Goal: Information Seeking & Learning: Learn about a topic

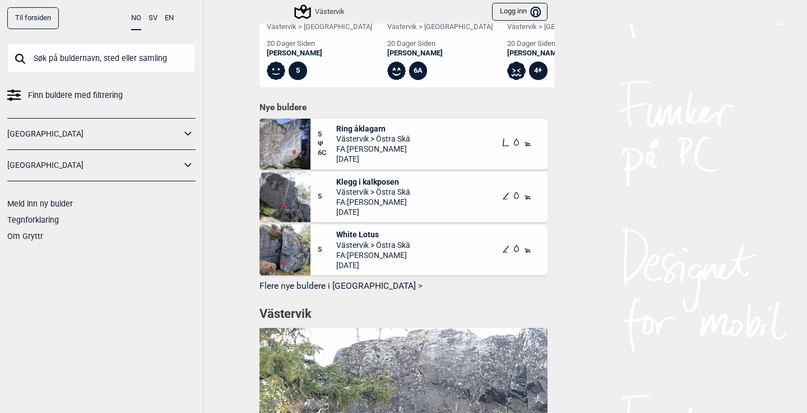
scroll to position [514, 0]
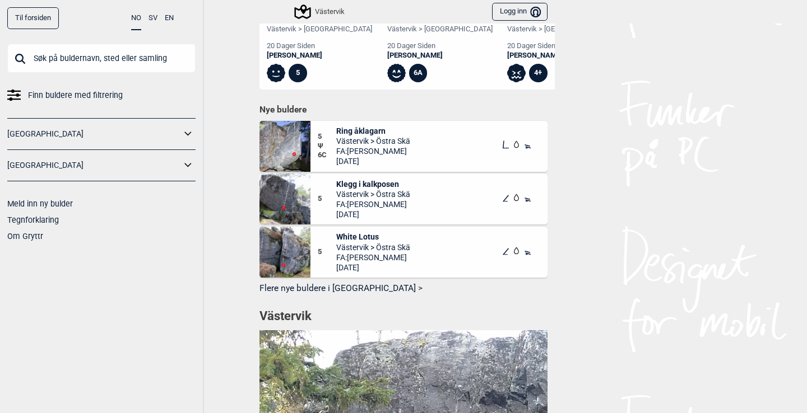
click at [191, 164] on icon at bounding box center [188, 165] width 15 height 16
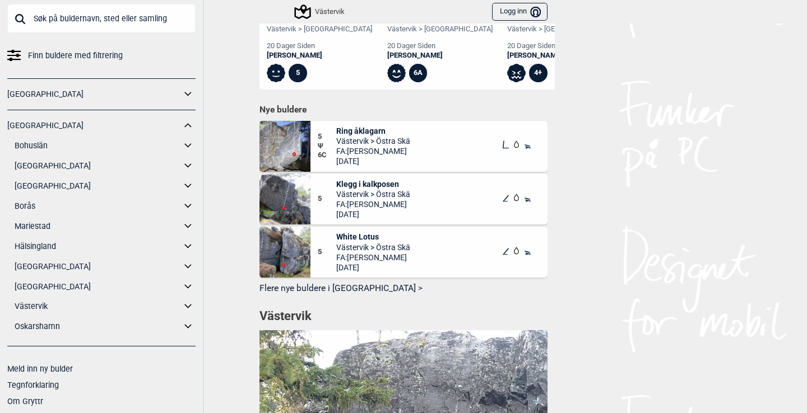
scroll to position [39, 0]
click at [185, 305] on icon at bounding box center [187, 307] width 7 height 4
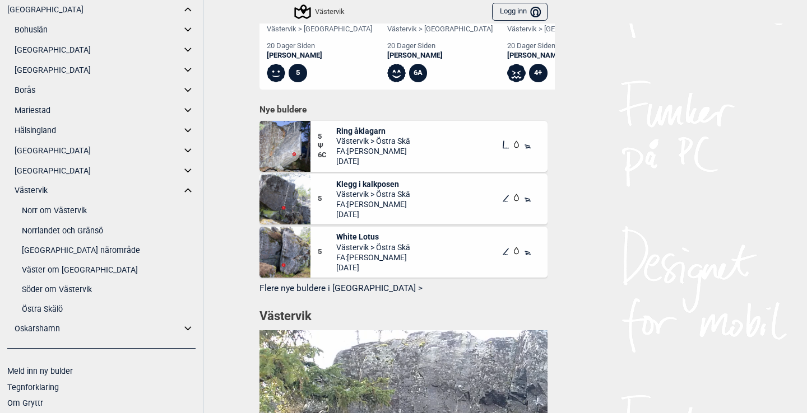
scroll to position [155, 0]
click at [80, 287] on link "Söder om Västervik" at bounding box center [109, 290] width 174 height 16
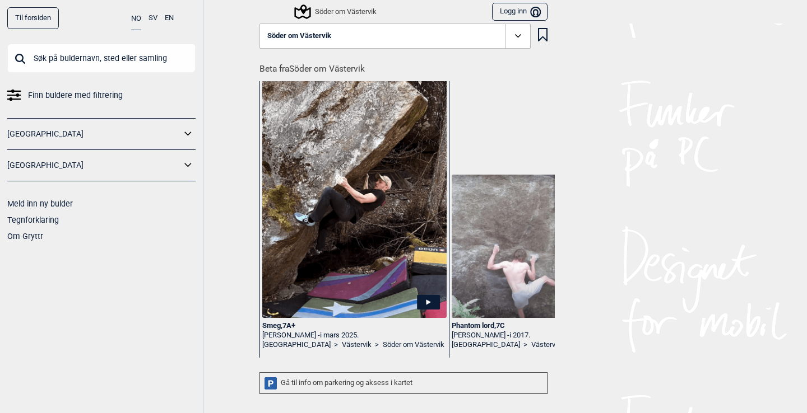
click at [169, 18] on button "EN" at bounding box center [169, 18] width 9 height 22
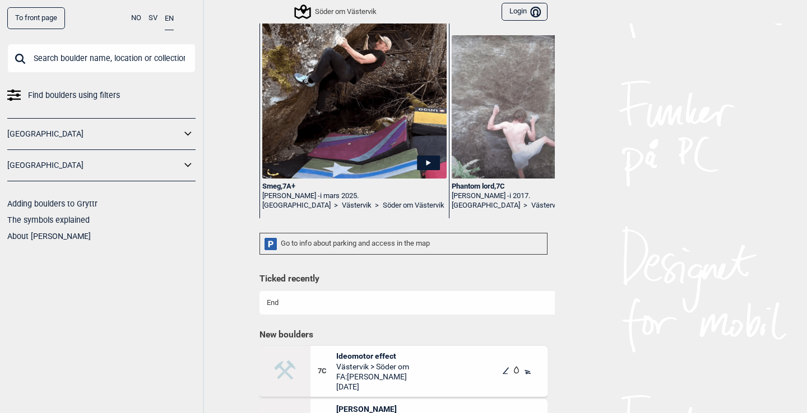
scroll to position [142, 0]
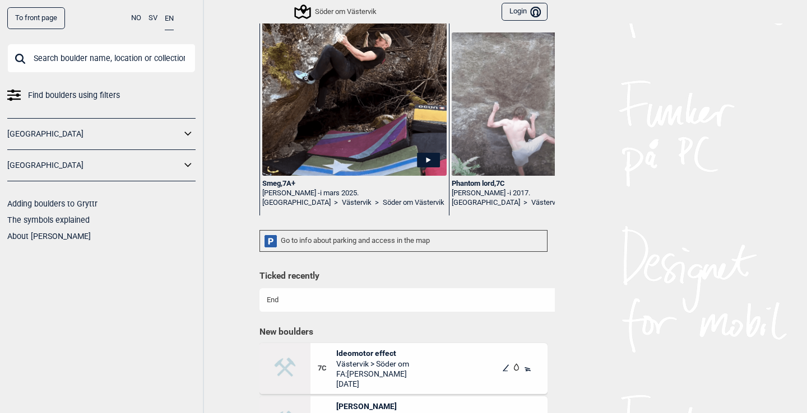
click at [365, 240] on div "Go to info about parking and access in the map" at bounding box center [403, 241] width 288 height 22
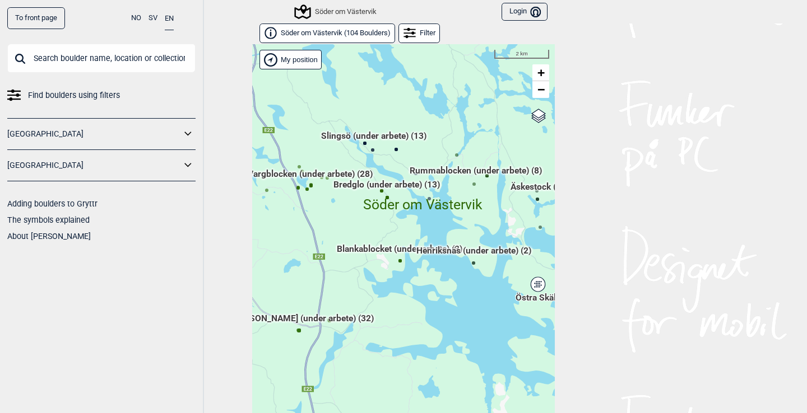
scroll to position [17, 0]
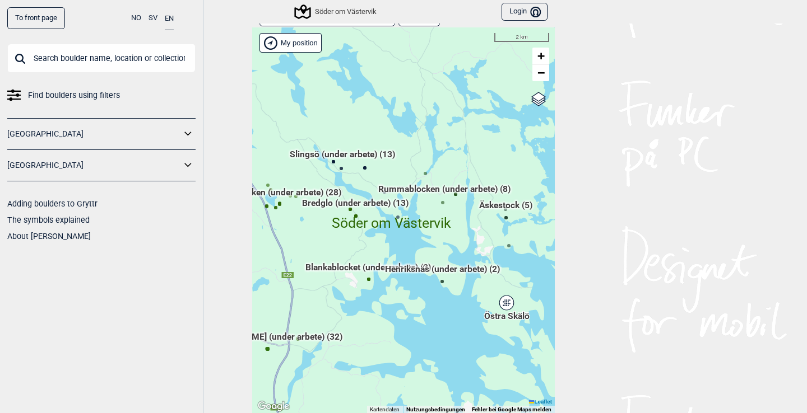
drag, startPoint x: 480, startPoint y: 232, endPoint x: 448, endPoint y: 268, distance: 47.2
click at [448, 268] on div "Hallingdal Gol [PERSON_NAME] Kolomoen [GEOGRAPHIC_DATA] [GEOGRAPHIC_DATA] [GEOG…" at bounding box center [403, 220] width 303 height 387
click at [545, 56] on span "+" at bounding box center [540, 56] width 7 height 14
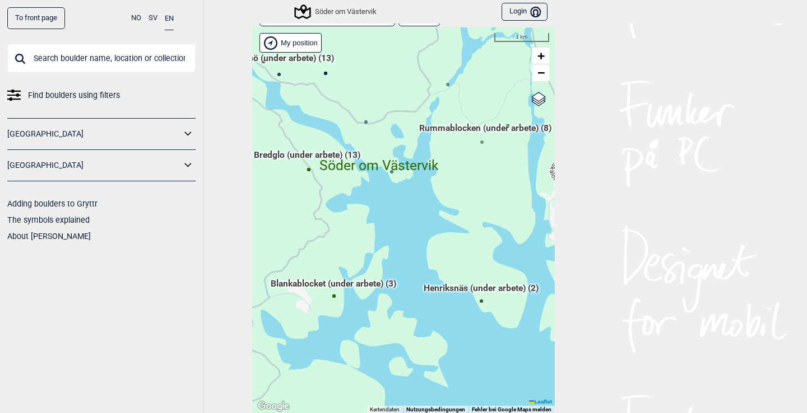
drag, startPoint x: 412, startPoint y: 246, endPoint x: 398, endPoint y: 202, distance: 46.4
click at [398, 202] on div "Hallingdal Gol [PERSON_NAME] Kolomoen [GEOGRAPHIC_DATA] [GEOGRAPHIC_DATA] [GEOG…" at bounding box center [403, 220] width 303 height 387
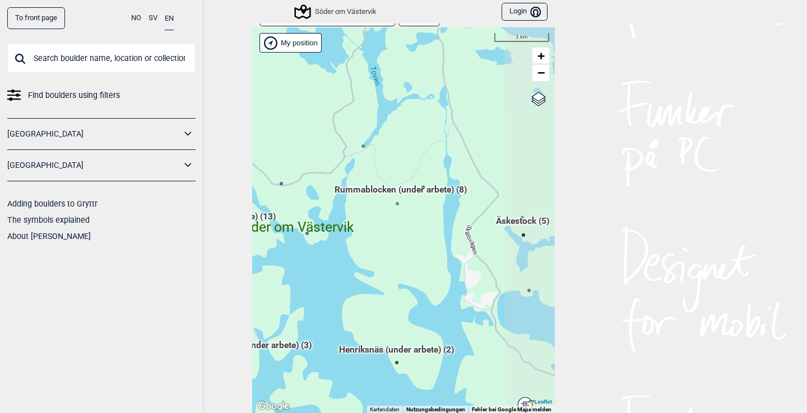
drag, startPoint x: 456, startPoint y: 152, endPoint x: 385, endPoint y: 216, distance: 95.2
click at [385, 216] on div "Hallingdal Gol [PERSON_NAME] Kolomoen [GEOGRAPHIC_DATA] [GEOGRAPHIC_DATA] [GEOG…" at bounding box center [403, 220] width 303 height 387
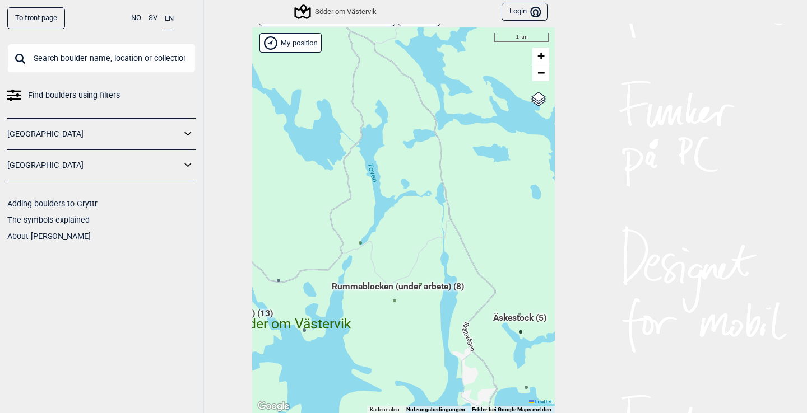
drag, startPoint x: 431, startPoint y: 112, endPoint x: 433, endPoint y: 227, distance: 115.4
click at [433, 227] on div "Hallingdal Gol [PERSON_NAME] Kolomoen [GEOGRAPHIC_DATA] [GEOGRAPHIC_DATA] [GEOG…" at bounding box center [403, 220] width 303 height 387
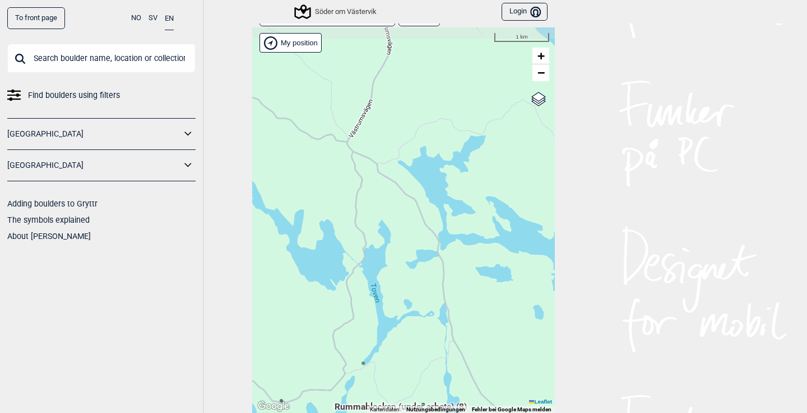
drag, startPoint x: 432, startPoint y: 85, endPoint x: 430, endPoint y: 187, distance: 102.0
click at [430, 187] on div "Hallingdal Gol [PERSON_NAME] Kolomoen [GEOGRAPHIC_DATA] [GEOGRAPHIC_DATA] [GEOG…" at bounding box center [403, 220] width 303 height 387
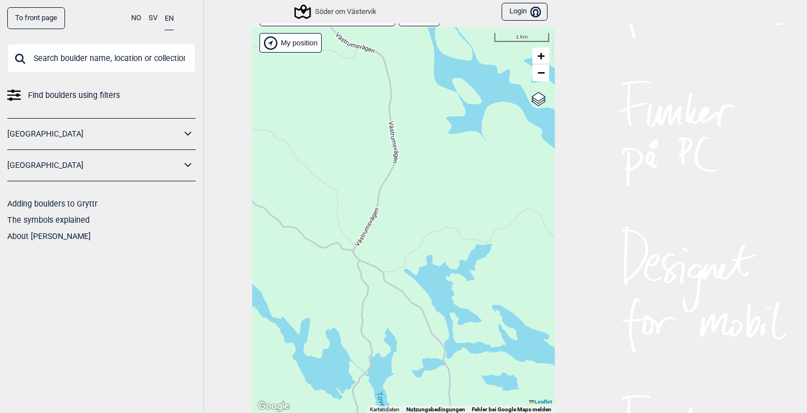
drag, startPoint x: 420, startPoint y: 99, endPoint x: 426, endPoint y: 211, distance: 112.7
click at [426, 211] on div "Hallingdal Gol [PERSON_NAME] Kolomoen [GEOGRAPHIC_DATA] [GEOGRAPHIC_DATA] [GEOG…" at bounding box center [403, 220] width 303 height 387
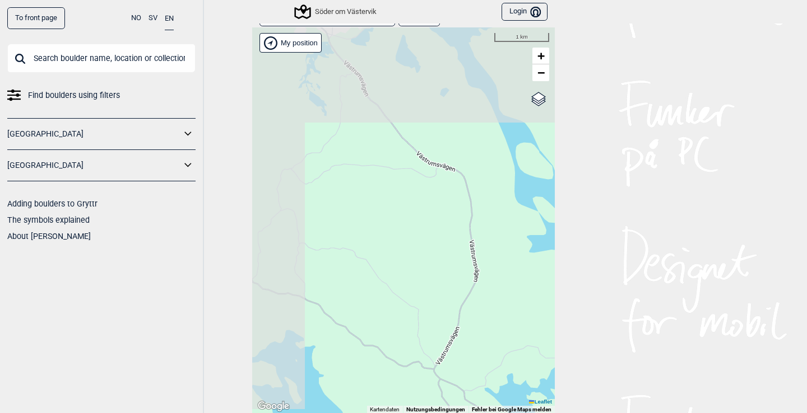
drag, startPoint x: 348, startPoint y: 101, endPoint x: 443, endPoint y: 236, distance: 165.2
click at [444, 236] on div "Hallingdal Gol [PERSON_NAME] Kolomoen [GEOGRAPHIC_DATA] [GEOGRAPHIC_DATA] [GEOG…" at bounding box center [403, 220] width 303 height 387
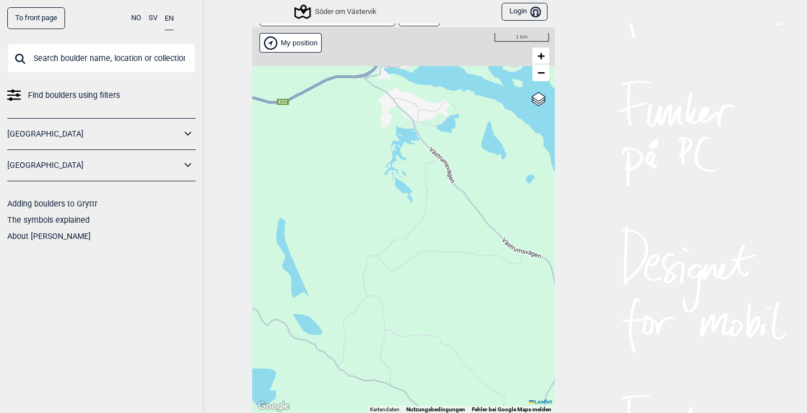
drag, startPoint x: 351, startPoint y: 105, endPoint x: 422, endPoint y: 172, distance: 97.5
click at [422, 172] on div "Hallingdal Gol [PERSON_NAME] Kolomoen [GEOGRAPHIC_DATA] [GEOGRAPHIC_DATA] [GEOG…" at bounding box center [403, 220] width 303 height 387
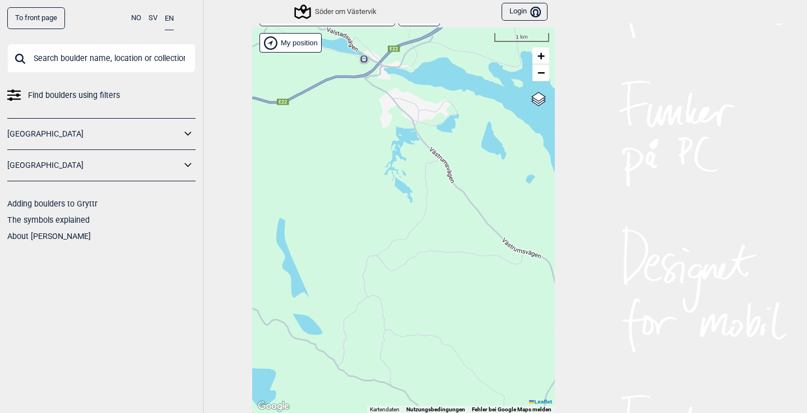
click at [376, 113] on div "Hallingdal Gol [PERSON_NAME] Kolomoen [GEOGRAPHIC_DATA] [GEOGRAPHIC_DATA] [GEOG…" at bounding box center [403, 220] width 303 height 387
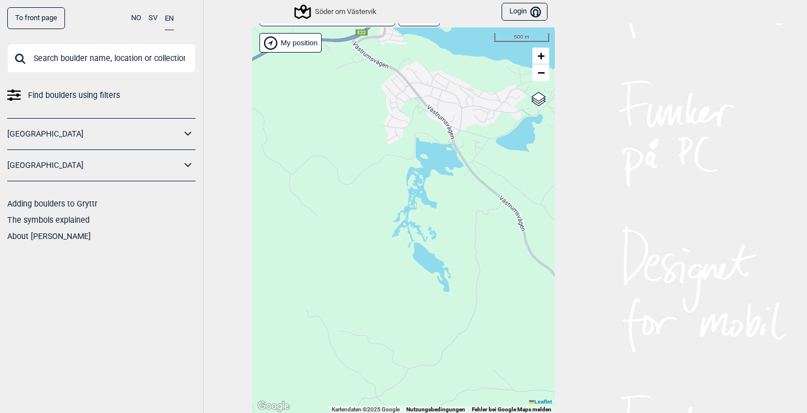
click at [413, 119] on div "Hallingdal Gol [PERSON_NAME] Kolomoen [GEOGRAPHIC_DATA] [GEOGRAPHIC_DATA] [GEOG…" at bounding box center [403, 220] width 303 height 387
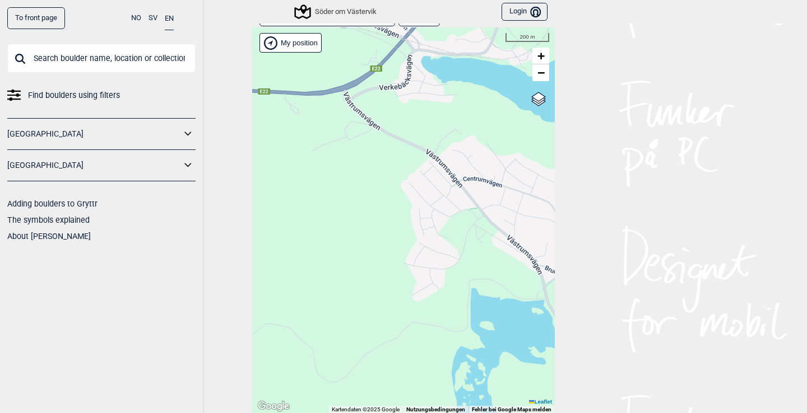
drag, startPoint x: 393, startPoint y: 87, endPoint x: 445, endPoint y: 221, distance: 144.0
click at [445, 221] on div "Hallingdal Gol [PERSON_NAME] Kolomoen [GEOGRAPHIC_DATA] [GEOGRAPHIC_DATA] [GEOG…" at bounding box center [403, 220] width 303 height 387
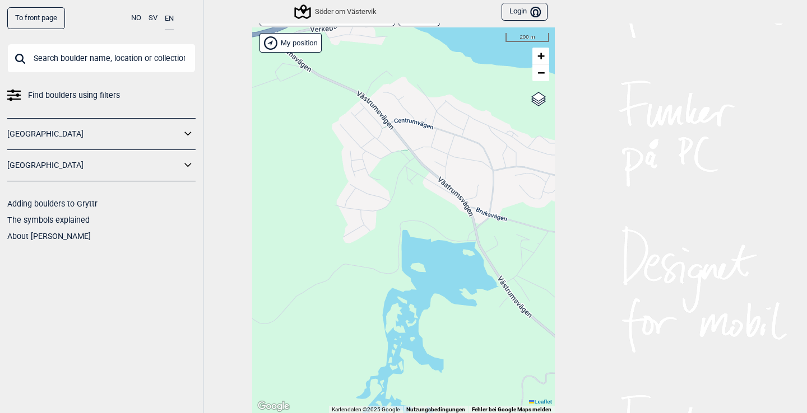
drag, startPoint x: 409, startPoint y: 90, endPoint x: 322, endPoint y: -34, distance: 151.2
click at [322, 0] on html "To front page NO SV EN Find boulders using filters [GEOGRAPHIC_DATA] [GEOGRAPHI…" at bounding box center [403, 206] width 807 height 413
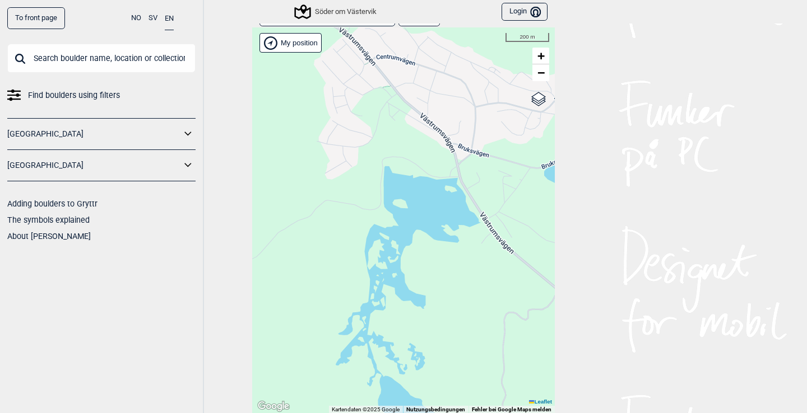
click at [370, 150] on div "Hallingdal Gol [PERSON_NAME] Kolomoen [GEOGRAPHIC_DATA] [GEOGRAPHIC_DATA] [GEOG…" at bounding box center [403, 220] width 303 height 387
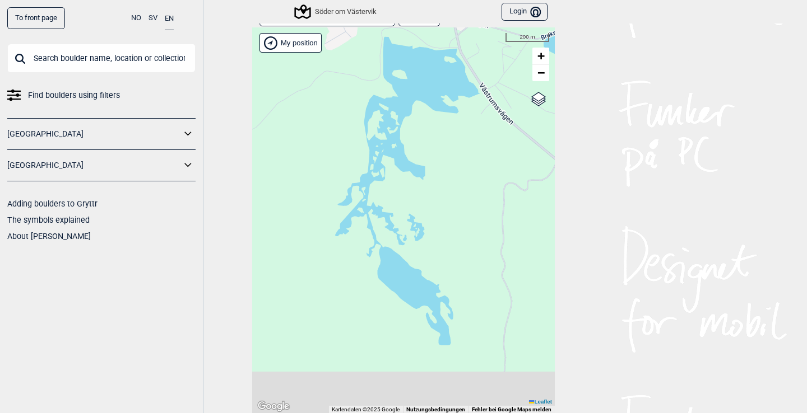
drag, startPoint x: 370, startPoint y: 149, endPoint x: 369, endPoint y: 20, distance: 128.9
click at [369, 20] on div "To front page NO SV EN Find boulders using filters [GEOGRAPHIC_DATA] [GEOGRAPHI…" at bounding box center [403, 206] width 807 height 413
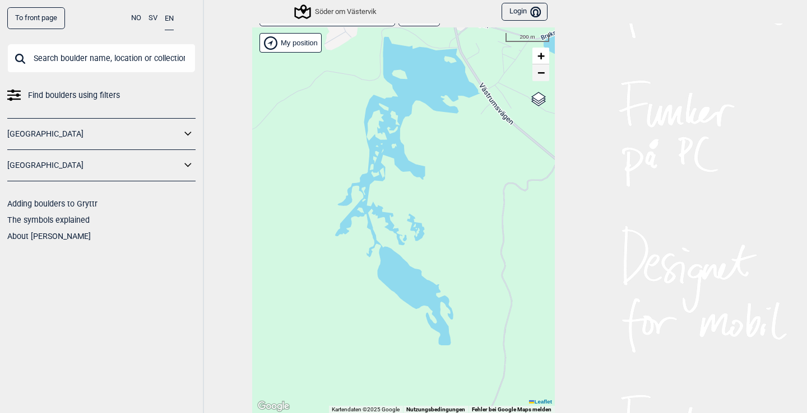
click at [543, 76] on span "−" at bounding box center [540, 73] width 7 height 14
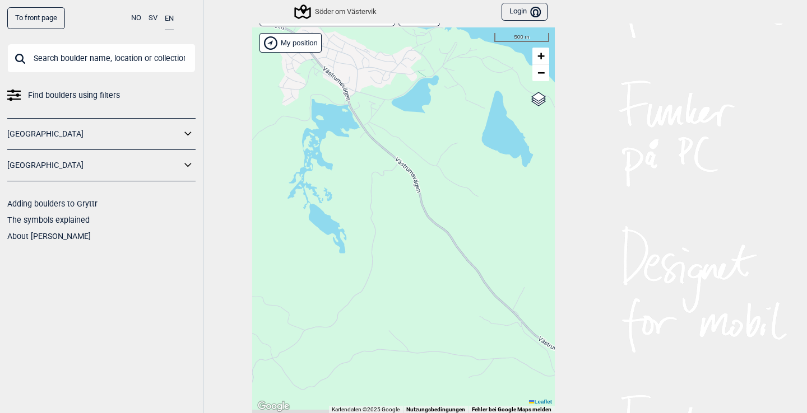
drag, startPoint x: 454, startPoint y: 100, endPoint x: 359, endPoint y: 58, distance: 103.9
click at [359, 58] on div "Hallingdal Gol [PERSON_NAME] Kolomoen [GEOGRAPHIC_DATA] [GEOGRAPHIC_DATA] [GEOG…" at bounding box center [403, 220] width 303 height 387
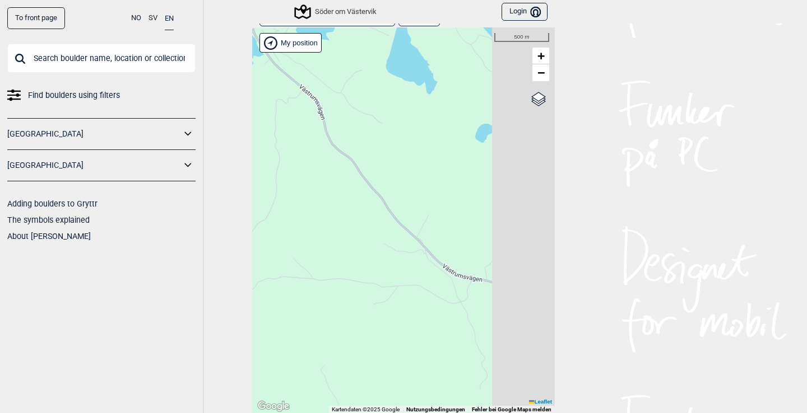
drag, startPoint x: 505, startPoint y: 222, endPoint x: 384, endPoint y: 127, distance: 154.0
click at [384, 127] on div "Hallingdal Gol [PERSON_NAME] Kolomoen [GEOGRAPHIC_DATA] [GEOGRAPHIC_DATA] [GEOG…" at bounding box center [403, 220] width 303 height 387
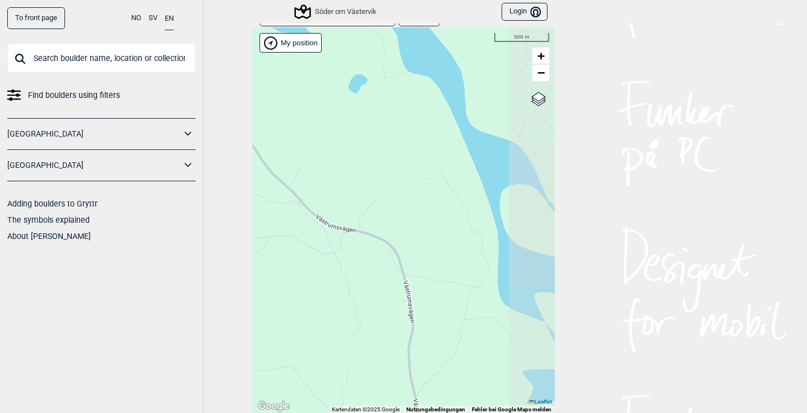
drag, startPoint x: 479, startPoint y: 178, endPoint x: 391, endPoint y: 163, distance: 89.2
click at [391, 163] on div "Hallingdal Gol [PERSON_NAME] Kolomoen [GEOGRAPHIC_DATA] [GEOGRAPHIC_DATA] [GEOG…" at bounding box center [403, 220] width 303 height 387
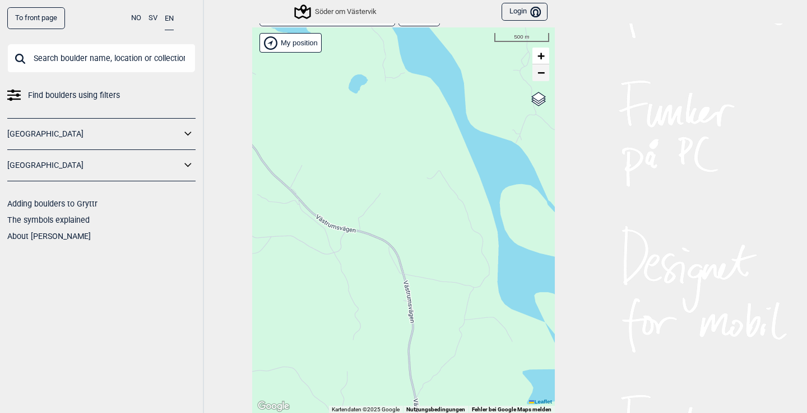
click at [541, 73] on span "−" at bounding box center [540, 73] width 7 height 14
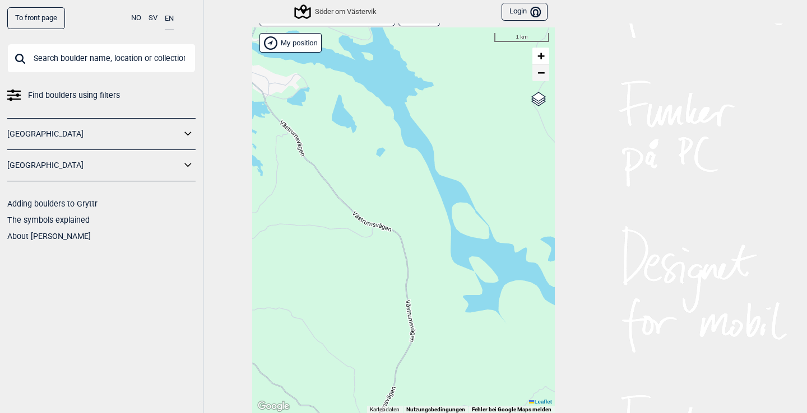
click at [541, 74] on span "−" at bounding box center [540, 73] width 7 height 14
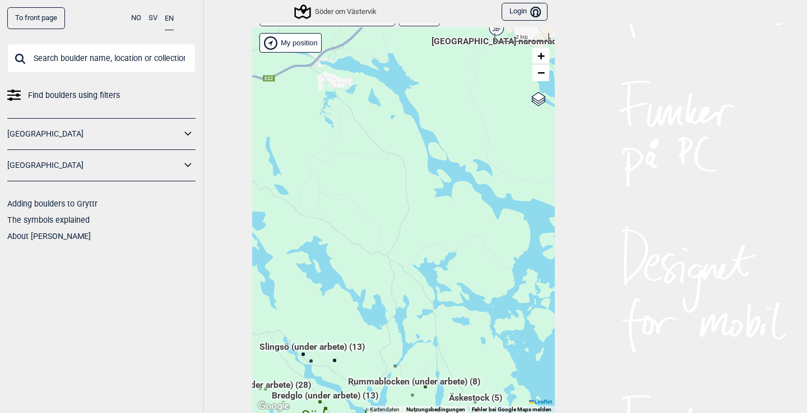
drag, startPoint x: 425, startPoint y: 236, endPoint x: 426, endPoint y: 165, distance: 71.2
click at [426, 165] on div "Hallingdal Gol [PERSON_NAME] Kolomoen [GEOGRAPHIC_DATA] [GEOGRAPHIC_DATA] [GEOG…" at bounding box center [403, 220] width 303 height 387
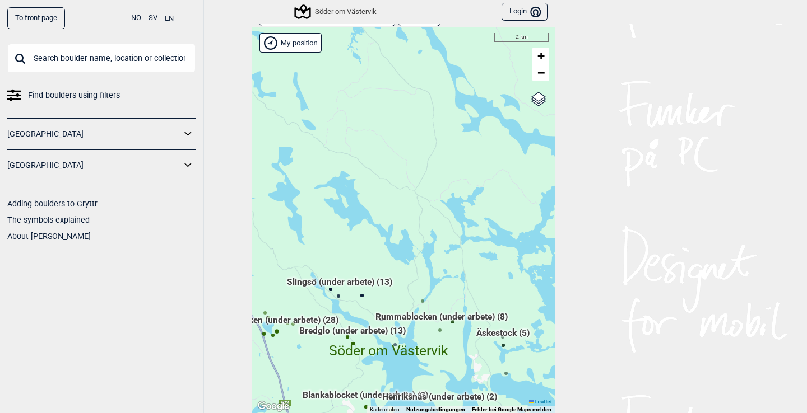
drag, startPoint x: 418, startPoint y: 238, endPoint x: 441, endPoint y: 157, distance: 83.9
click at [441, 157] on div "Hallingdal Gol [PERSON_NAME] Kolomoen [GEOGRAPHIC_DATA] [GEOGRAPHIC_DATA] [GEOG…" at bounding box center [403, 220] width 303 height 387
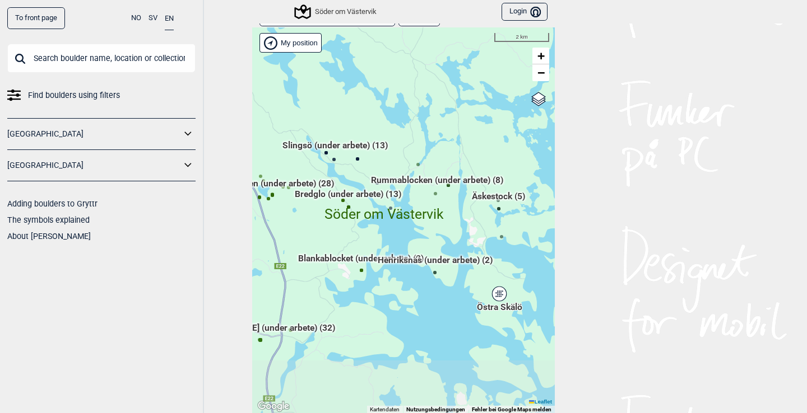
drag, startPoint x: 441, startPoint y: 254, endPoint x: 441, endPoint y: 135, distance: 119.3
click at [441, 135] on div "Hallingdal Gol [PERSON_NAME] Kolomoen [GEOGRAPHIC_DATA] [GEOGRAPHIC_DATA] [GEOG…" at bounding box center [403, 220] width 303 height 387
click at [415, 179] on span "Rummablocken (under arbete) (8)" at bounding box center [437, 184] width 132 height 21
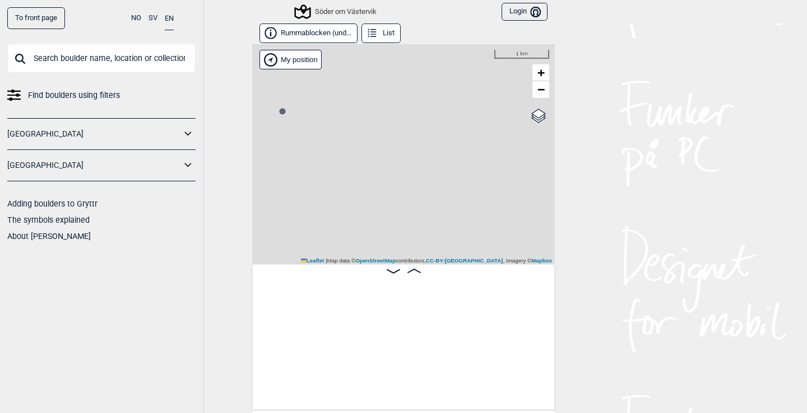
scroll to position [0, 88]
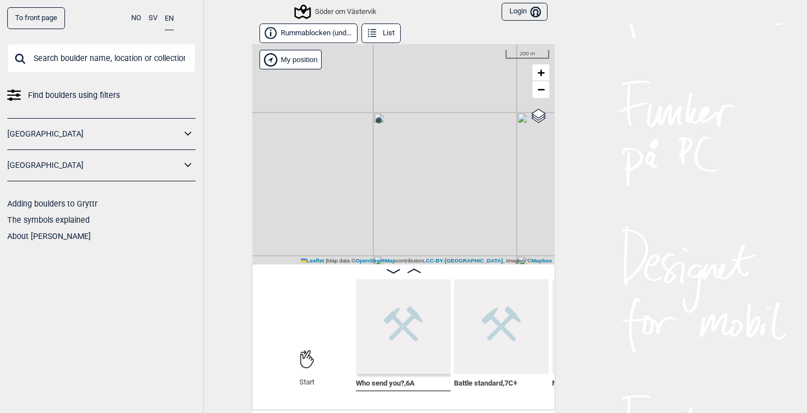
drag, startPoint x: 382, startPoint y: 147, endPoint x: 477, endPoint y: 155, distance: 95.0
click at [478, 155] on div "Söder om Västervik My position 200 m + − OpenStreetMap Google satellite Leaflet…" at bounding box center [403, 154] width 303 height 220
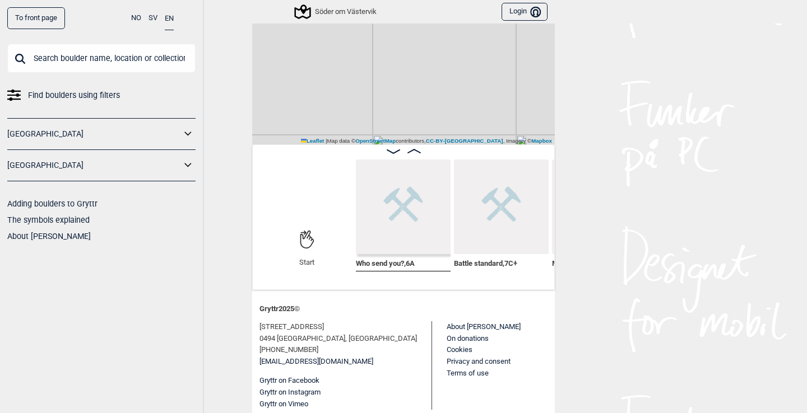
scroll to position [111, 0]
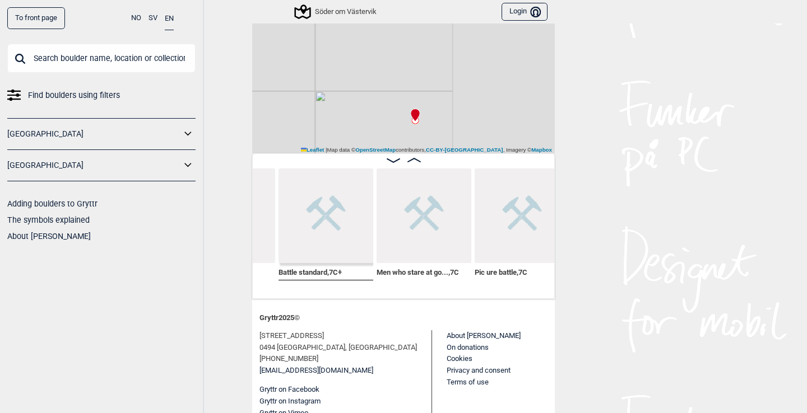
scroll to position [0, 265]
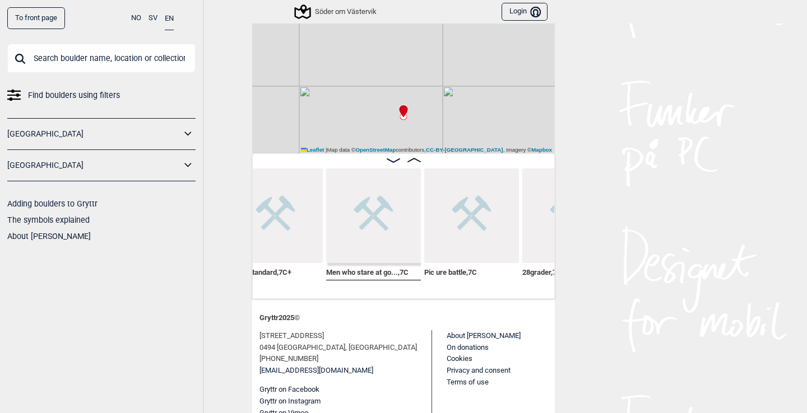
scroll to position [0, 203]
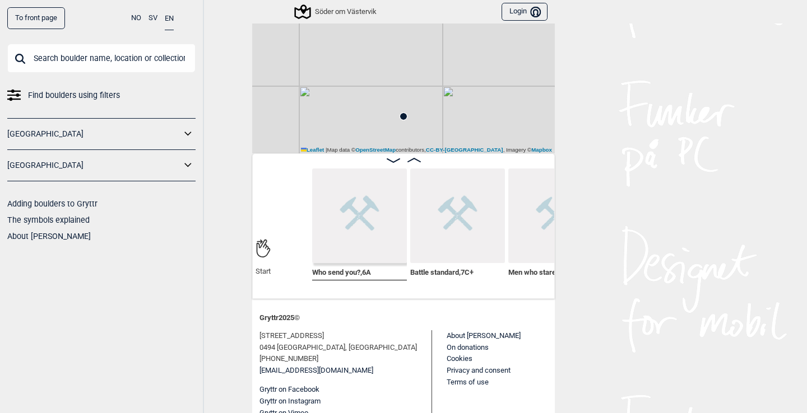
scroll to position [0, 133]
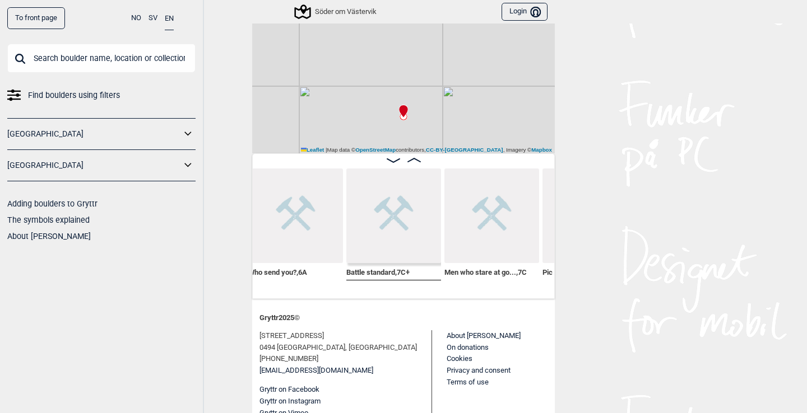
scroll to position [0, 217]
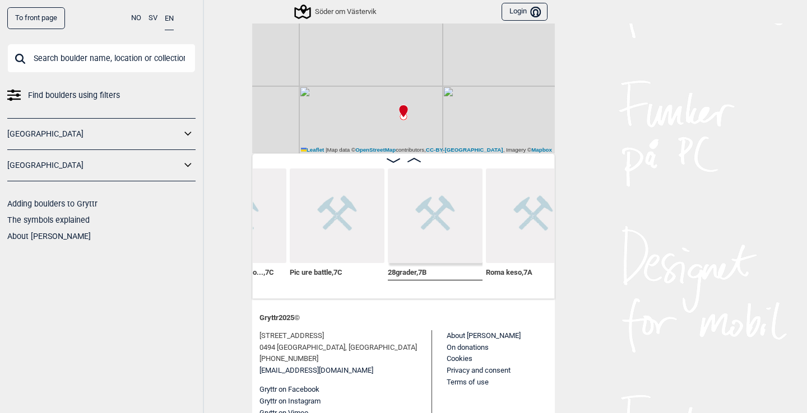
scroll to position [0, 448]
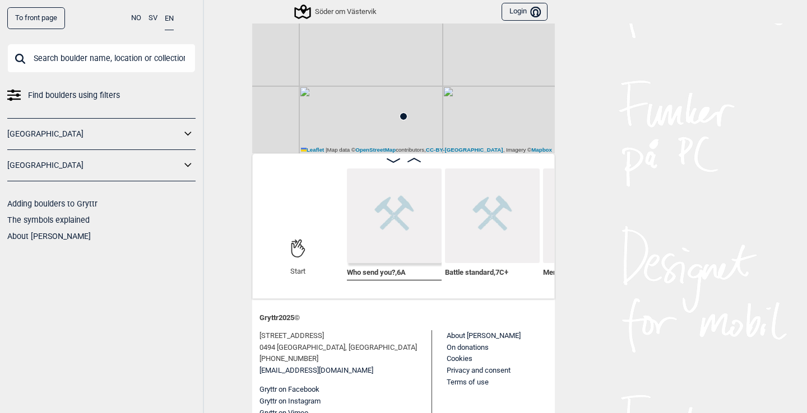
scroll to position [0, 113]
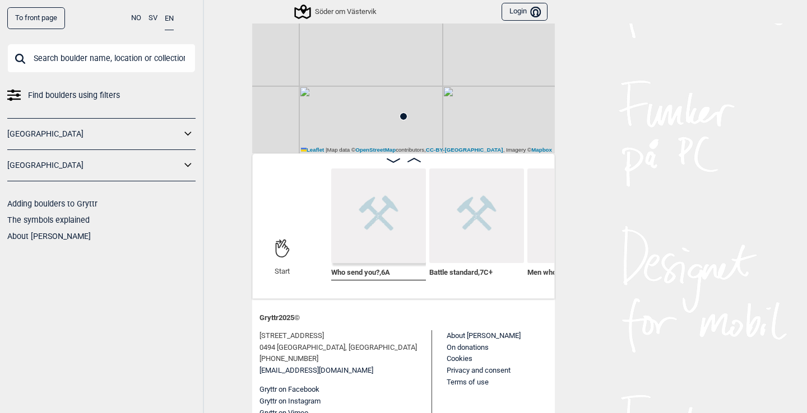
click at [361, 216] on img at bounding box center [378, 216] width 95 height 95
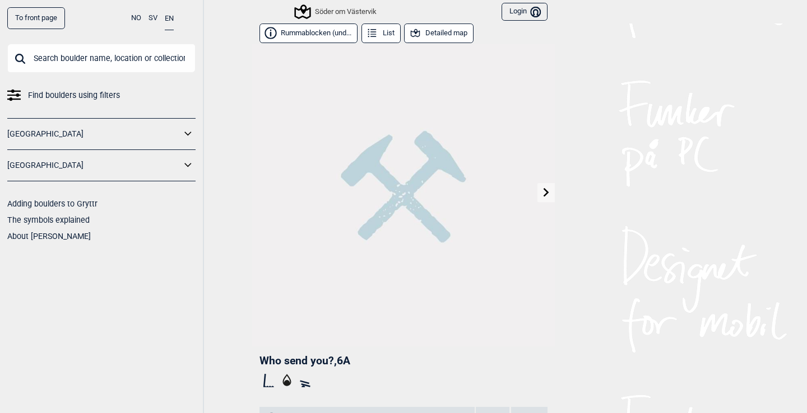
scroll to position [1, 0]
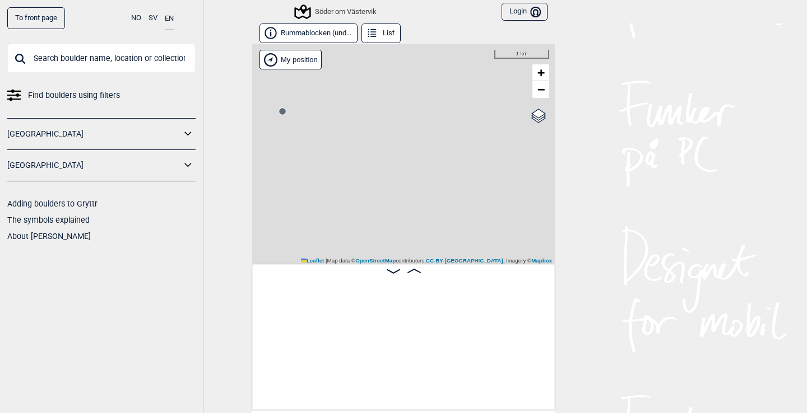
scroll to position [0, 88]
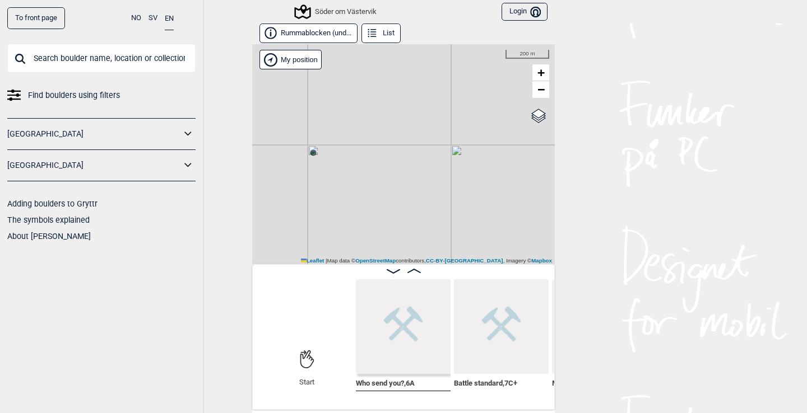
drag, startPoint x: 441, startPoint y: 115, endPoint x: 472, endPoint y: 173, distance: 65.4
click at [473, 173] on div "Söder om Västervik My position 200 m + − OpenStreetMap Google satellite Leaflet…" at bounding box center [403, 154] width 303 height 220
click at [541, 95] on span "−" at bounding box center [540, 89] width 7 height 14
click at [541, 96] on span "−" at bounding box center [540, 89] width 7 height 14
drag, startPoint x: 472, startPoint y: 139, endPoint x: 466, endPoint y: 219, distance: 79.8
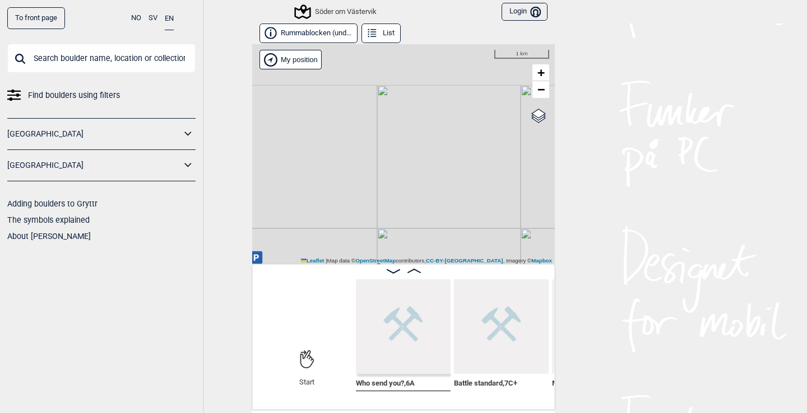
click at [466, 219] on div "Söder om Västervik My position 1 km + − OpenStreetMap Google satellite Leaflet …" at bounding box center [403, 154] width 303 height 220
drag, startPoint x: 429, startPoint y: 216, endPoint x: 452, endPoint y: 152, distance: 68.4
click at [451, 152] on div "Söder om Västervik My position 1 km + − OpenStreetMap Google satellite Leaflet …" at bounding box center [403, 154] width 303 height 220
click at [543, 89] on span "−" at bounding box center [540, 89] width 7 height 14
drag, startPoint x: 478, startPoint y: 164, endPoint x: 478, endPoint y: 117, distance: 46.5
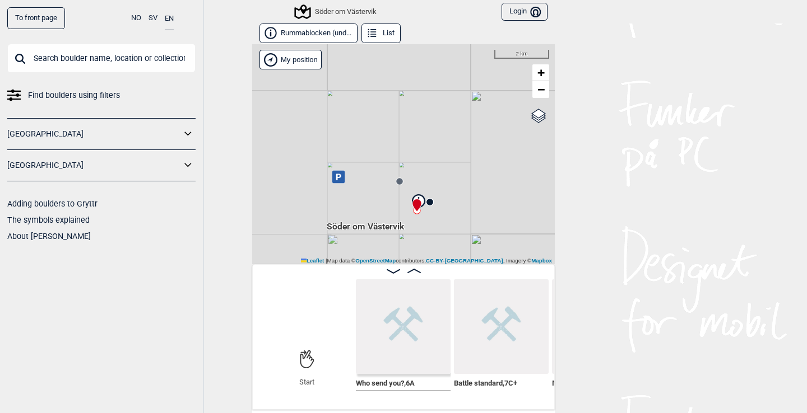
click at [478, 117] on div "Söder om Västervik My position 2 km + − OpenStreetMap Google satellite Leaflet …" at bounding box center [403, 154] width 303 height 220
drag, startPoint x: 478, startPoint y: 119, endPoint x: 480, endPoint y: 185, distance: 66.1
click at [481, 185] on div "Söder om Västervik My position 2 km + − OpenStreetMap Google satellite Leaflet …" at bounding box center [403, 154] width 303 height 220
click at [448, 151] on div "Söder om Västervik My position 2 km + − OpenStreetMap Google satellite Leaflet …" at bounding box center [403, 154] width 303 height 220
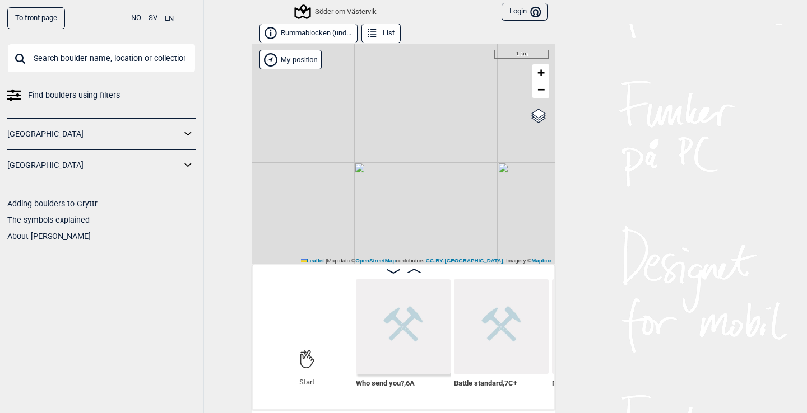
click at [413, 159] on div "Söder om Västervik My position 1 km + − OpenStreetMap Google satellite Leaflet …" at bounding box center [403, 154] width 303 height 220
drag, startPoint x: 371, startPoint y: 156, endPoint x: 464, endPoint y: 115, distance: 101.4
click at [464, 115] on div "Söder om Västervik My position 500 m + − OpenStreetMap Google satellite Leaflet…" at bounding box center [403, 154] width 303 height 220
click at [540, 72] on span "+" at bounding box center [540, 73] width 7 height 14
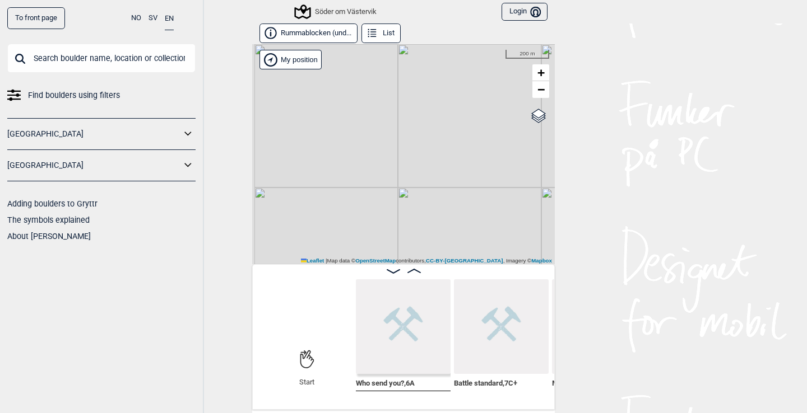
drag, startPoint x: 424, startPoint y: 166, endPoint x: 449, endPoint y: 187, distance: 33.0
click at [449, 187] on div "Söder om Västervik My position 200 m + − OpenStreetMap Google satellite Leaflet…" at bounding box center [403, 154] width 303 height 220
